Goal: Obtain resource: Download file/media

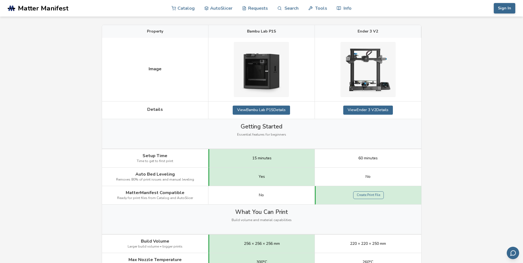
scroll to position [79, 0]
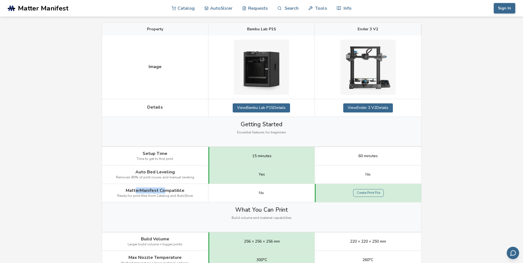
drag, startPoint x: 136, startPoint y: 191, endPoint x: 165, endPoint y: 191, distance: 28.7
click at [165, 191] on span "MatterManifest Compatible" at bounding box center [155, 190] width 59 height 5
drag, startPoint x: 165, startPoint y: 191, endPoint x: 179, endPoint y: 195, distance: 14.2
click at [179, 195] on span "Ready for print files from Catalog and AutoSlicer" at bounding box center [155, 196] width 76 height 4
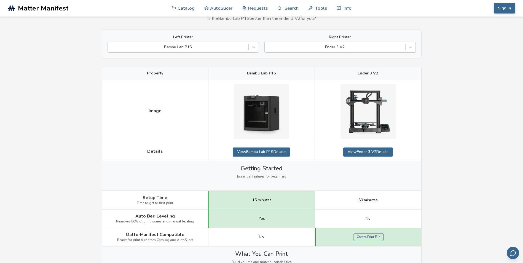
scroll to position [35, 0]
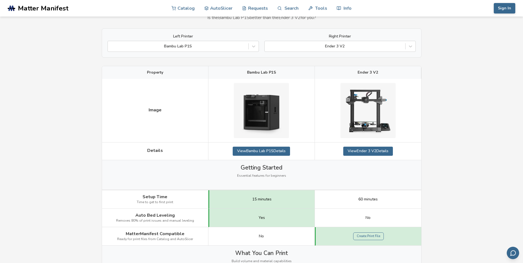
click at [29, 11] on span "Matter Manifest" at bounding box center [43, 8] width 50 height 8
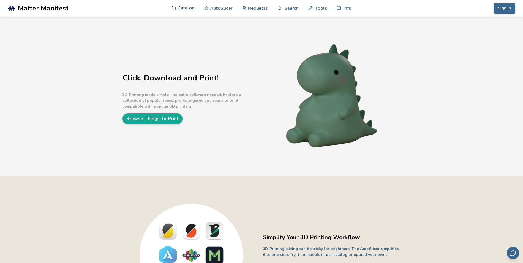
click at [190, 11] on link "Catalog" at bounding box center [182, 8] width 23 height 17
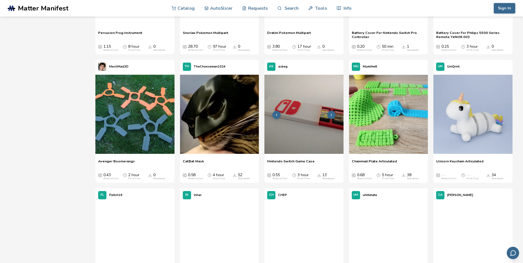
scroll to position [932, 0]
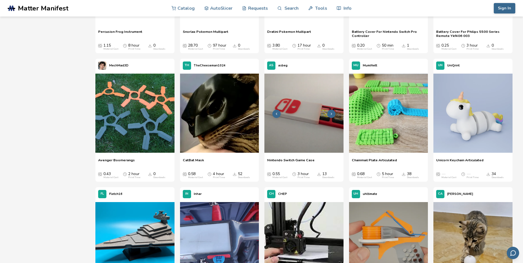
click at [311, 123] on img at bounding box center [303, 113] width 79 height 79
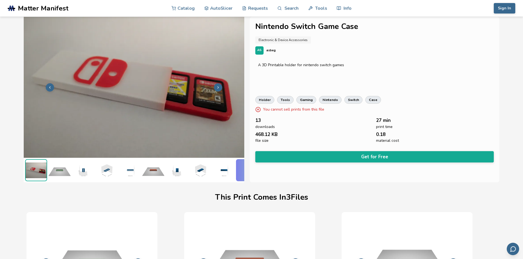
scroll to position [0, 2]
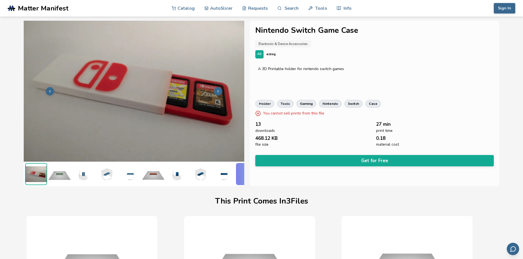
click at [219, 88] on button at bounding box center [218, 91] width 8 height 8
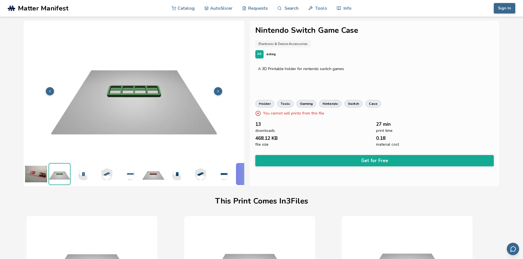
scroll to position [0, 0]
click at [219, 89] on icon at bounding box center [218, 91] width 4 height 4
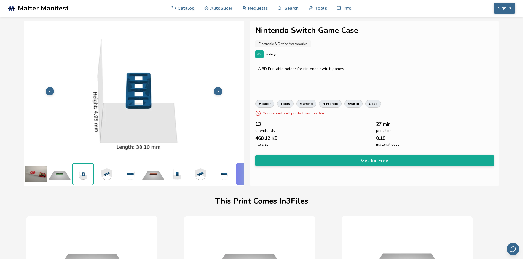
click at [219, 89] on icon at bounding box center [218, 91] width 4 height 4
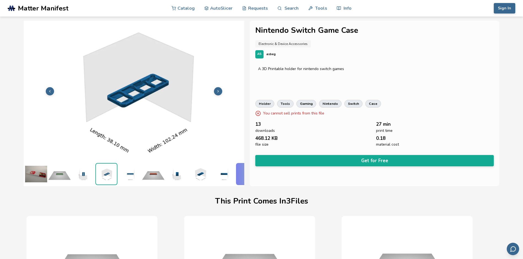
click at [219, 89] on icon at bounding box center [218, 91] width 4 height 4
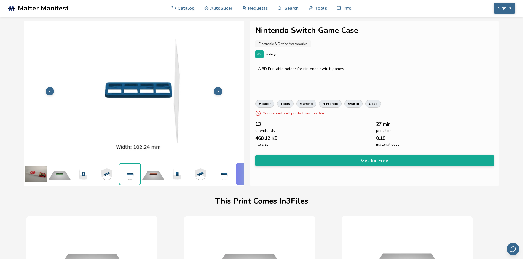
click at [219, 89] on icon at bounding box center [218, 91] width 4 height 4
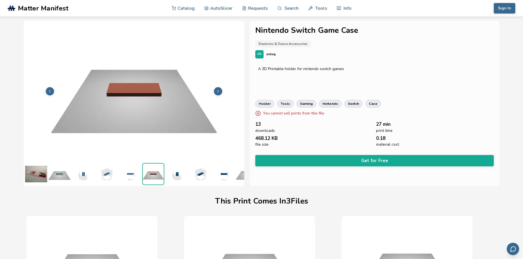
scroll to position [0, 21]
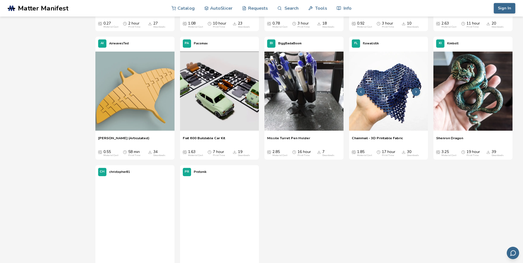
scroll to position [2523, 0]
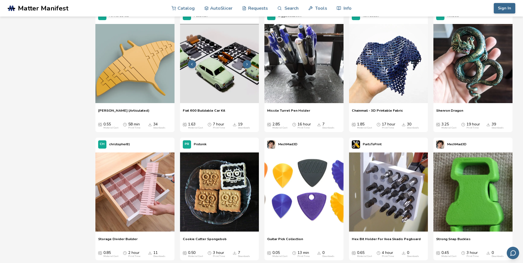
click at [230, 84] on img at bounding box center [219, 63] width 79 height 79
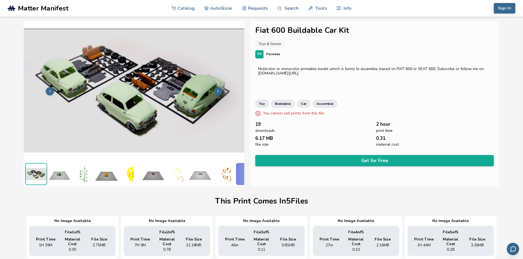
click at [179, 97] on img at bounding box center [134, 90] width 220 height 165
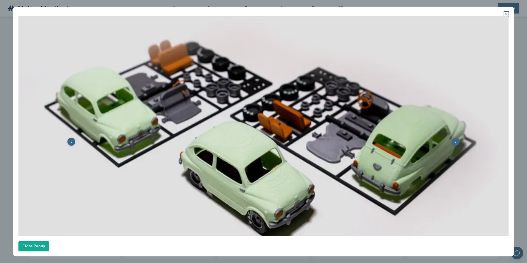
scroll to position [67, 0]
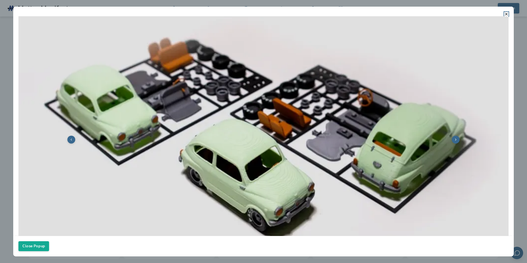
click at [454, 138] on icon at bounding box center [456, 140] width 4 height 4
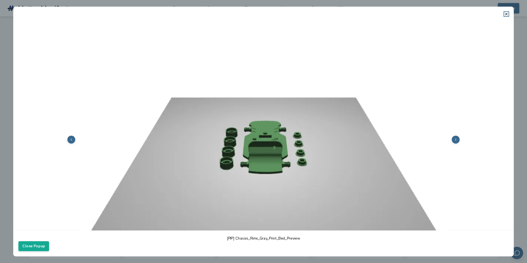
click at [454, 138] on icon at bounding box center [456, 140] width 4 height 4
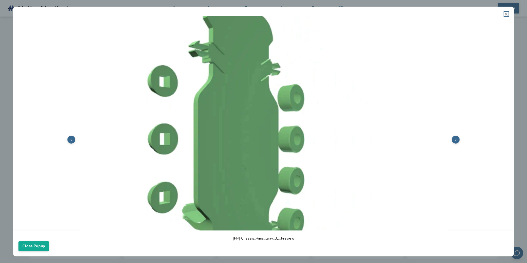
click at [454, 138] on icon at bounding box center [456, 140] width 4 height 4
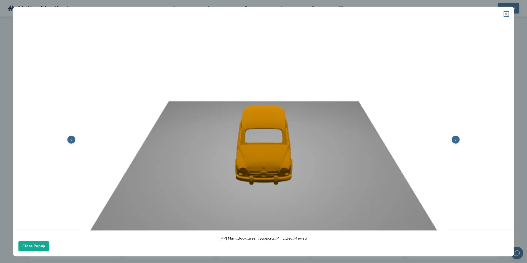
click at [454, 138] on icon at bounding box center [456, 140] width 4 height 4
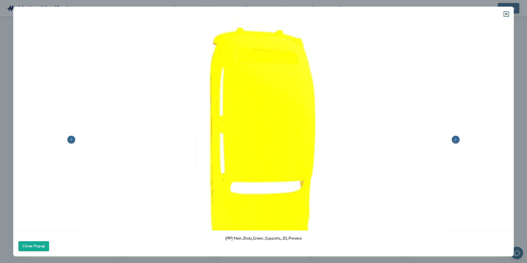
click at [454, 138] on icon at bounding box center [456, 140] width 4 height 4
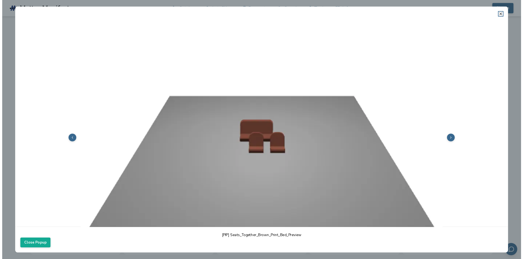
scroll to position [0, 21]
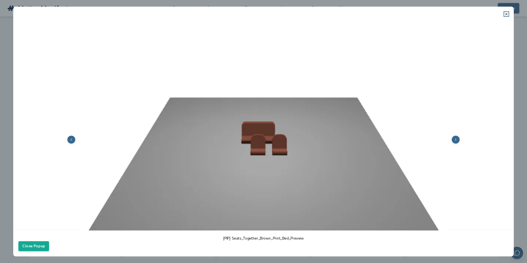
click at [505, 12] on icon at bounding box center [506, 14] width 4 height 4
